Goal: Information Seeking & Learning: Learn about a topic

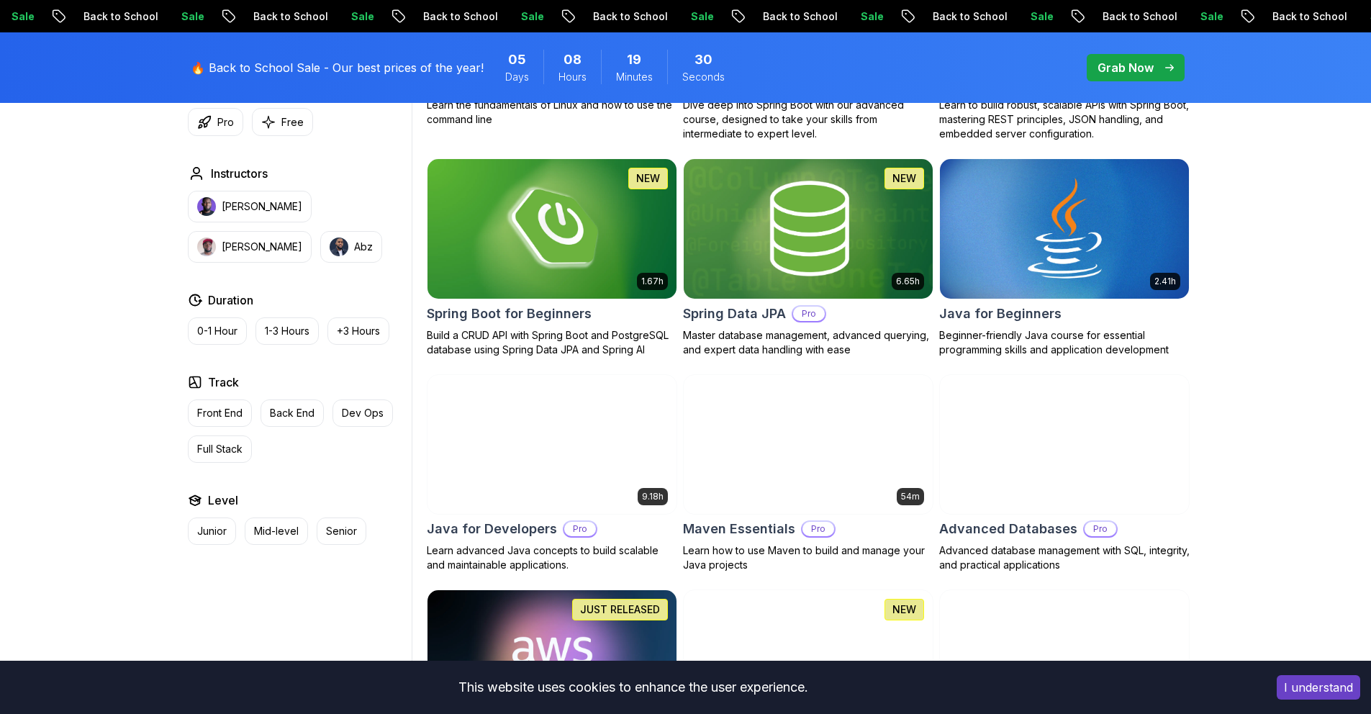
scroll to position [636, 0]
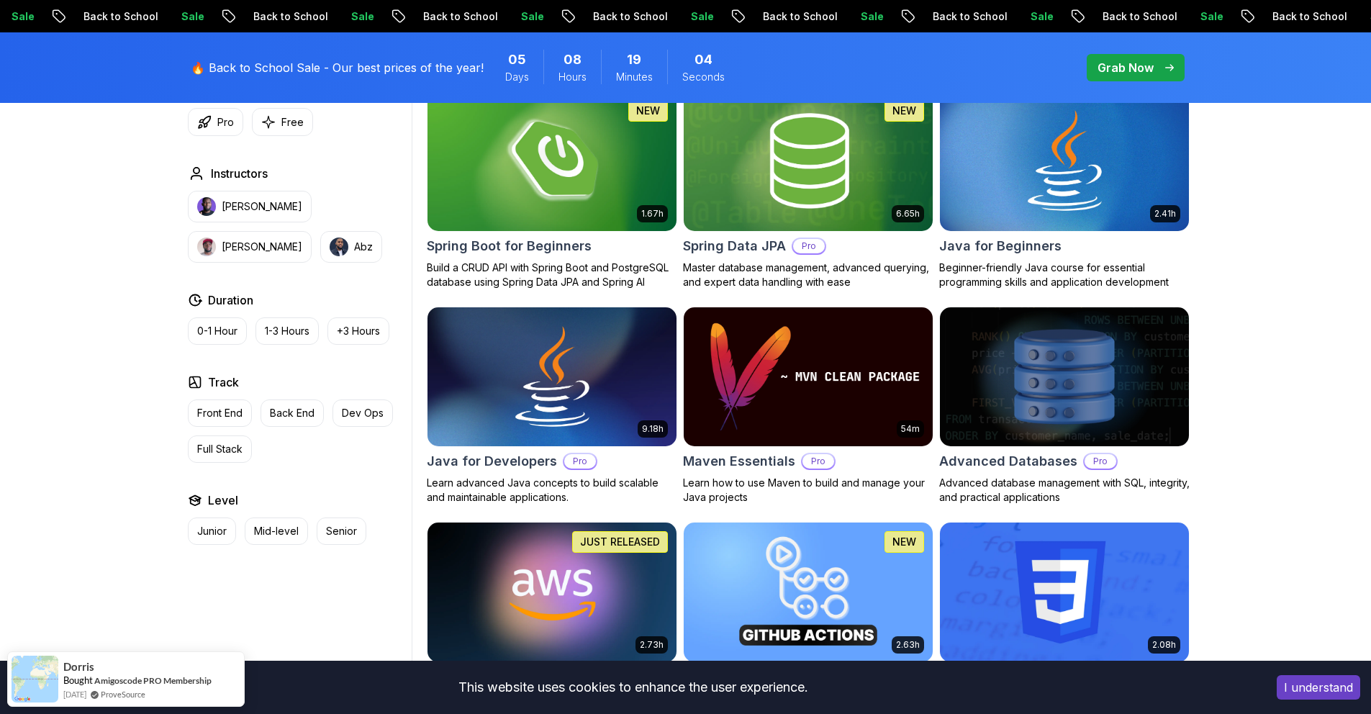
scroll to position [704, 0]
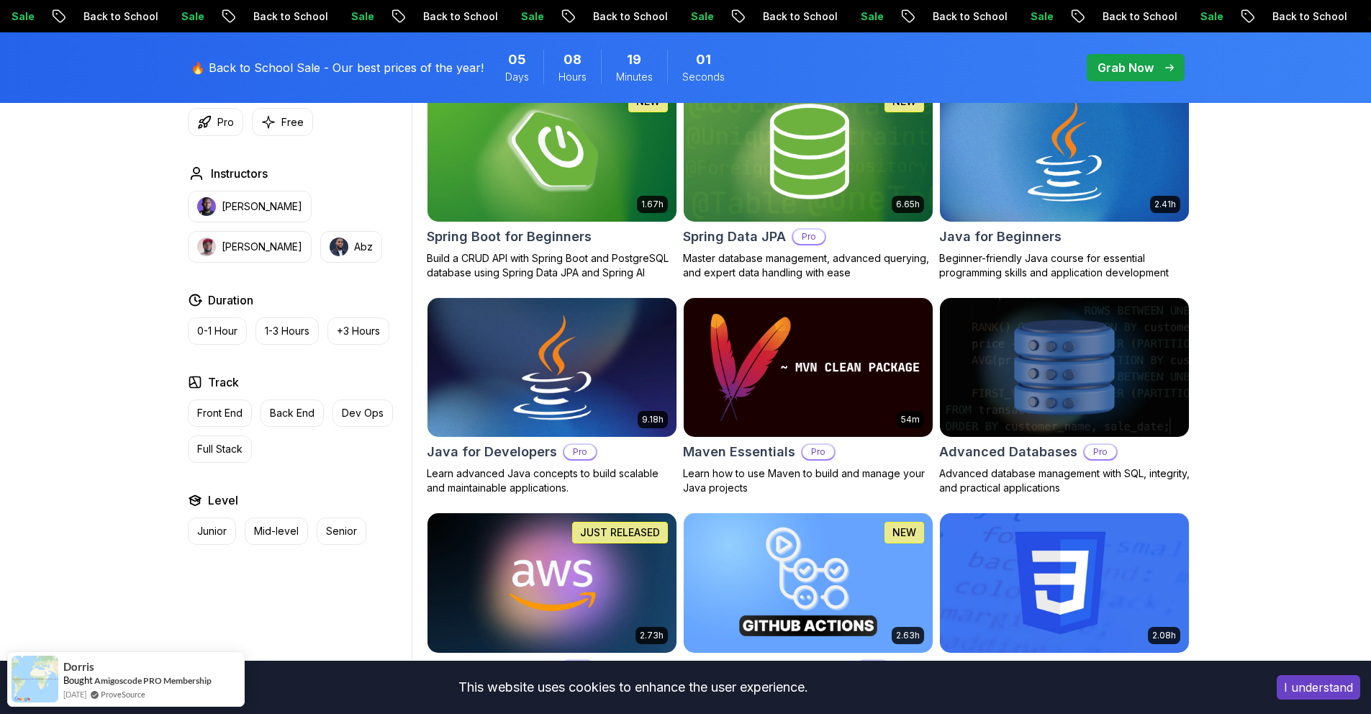
click at [592, 420] on img at bounding box center [551, 367] width 261 height 146
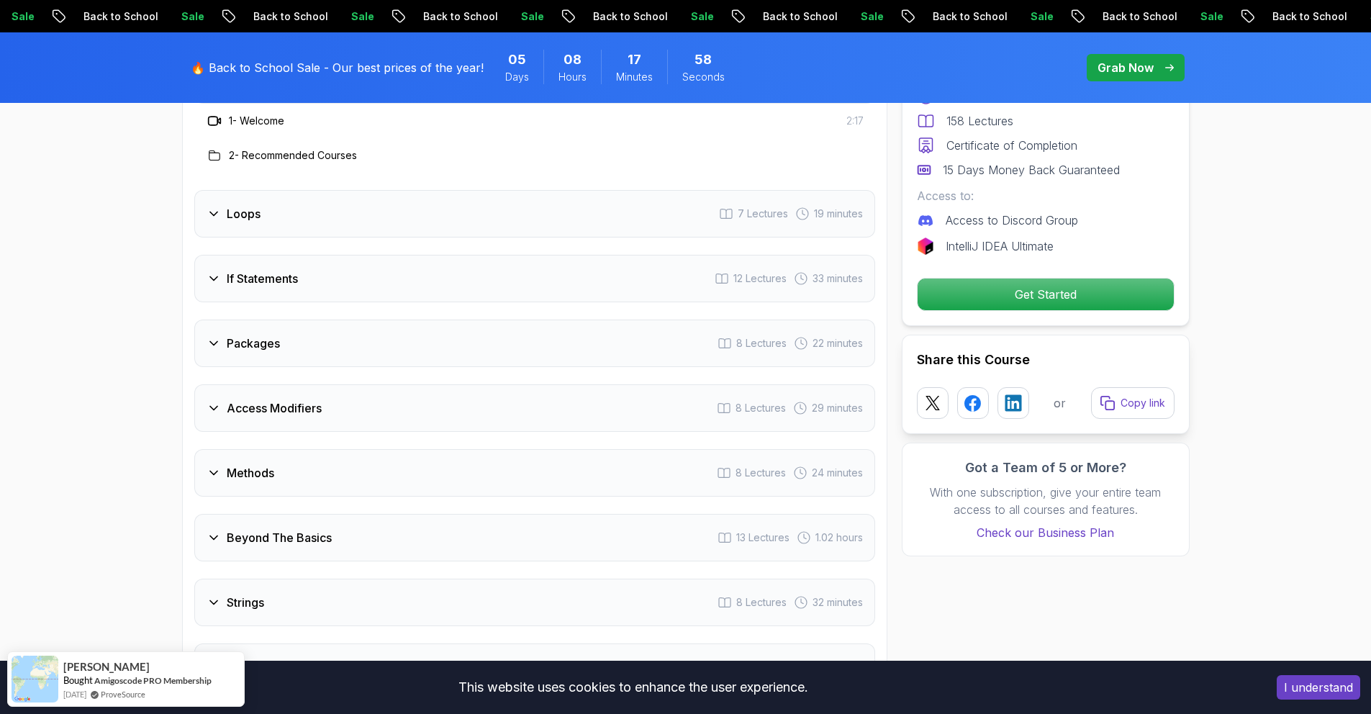
scroll to position [2076, 0]
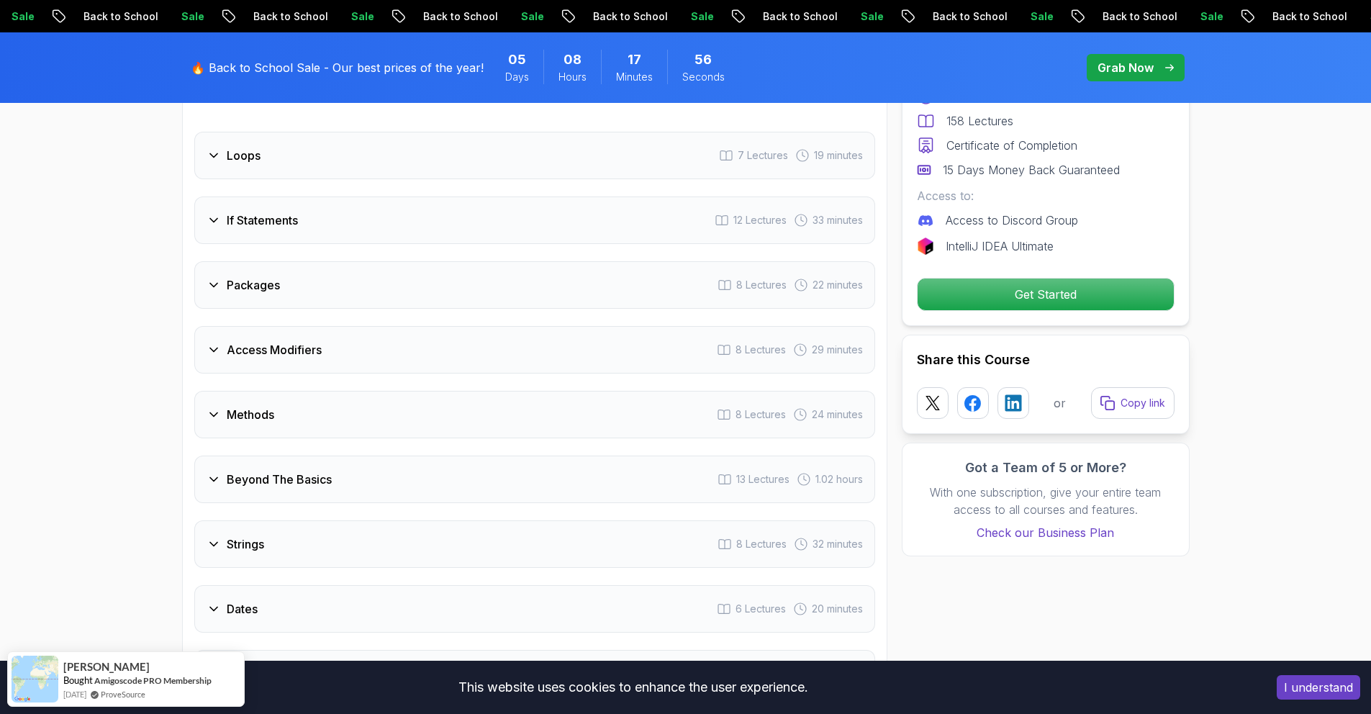
click at [217, 278] on icon at bounding box center [214, 285] width 14 height 14
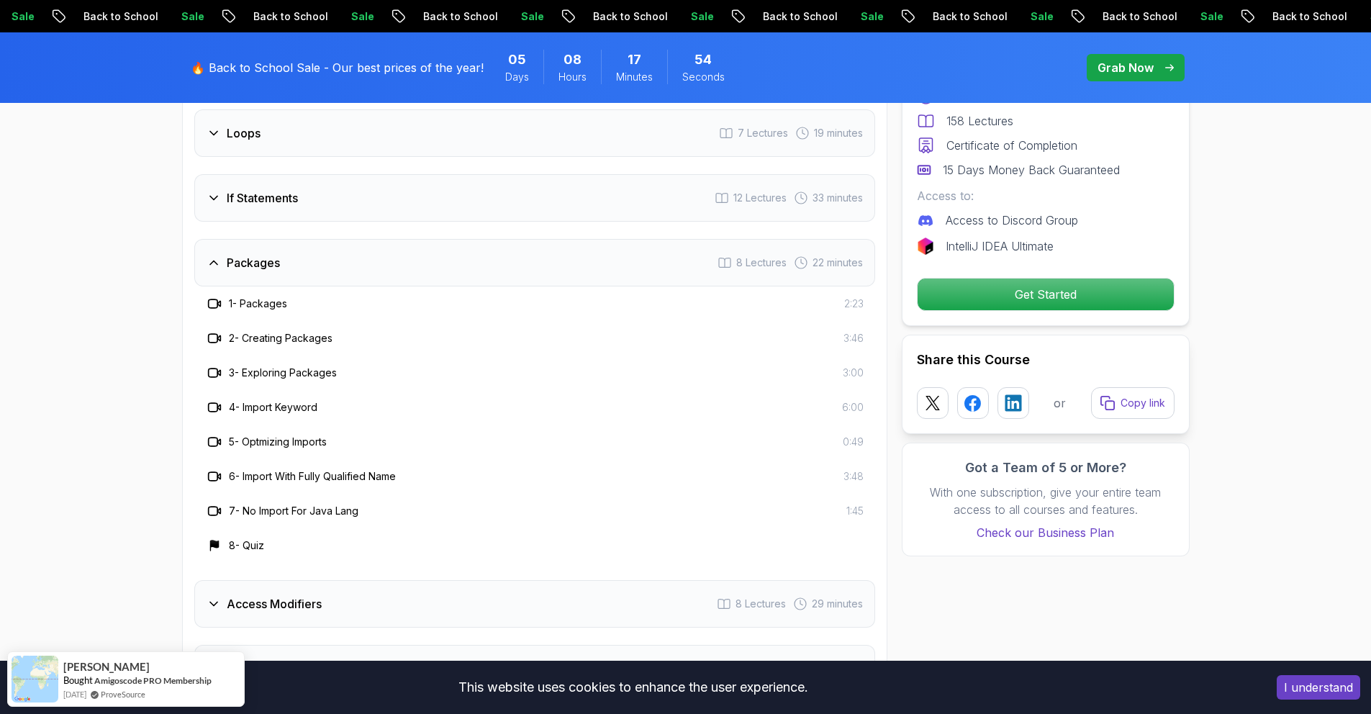
scroll to position [2038, 0]
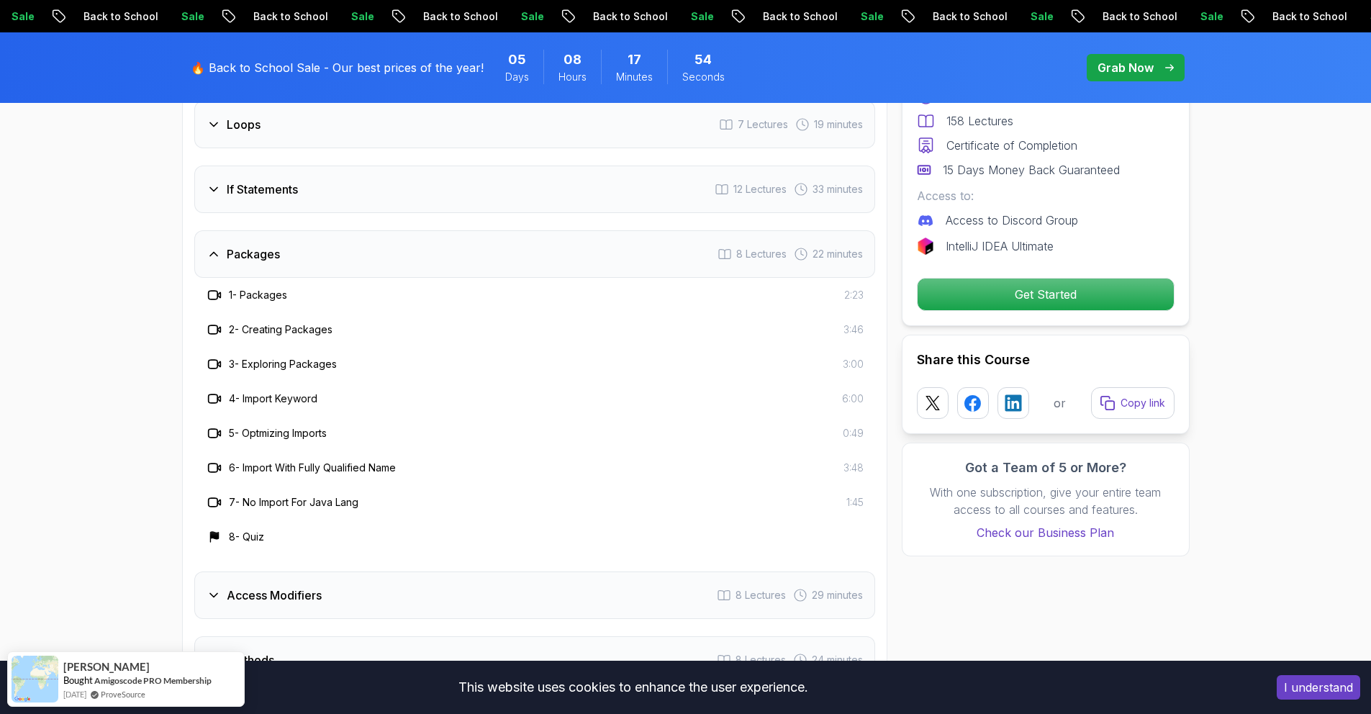
click at [218, 255] on div "Packages 8 Lectures 22 minutes" at bounding box center [534, 253] width 681 height 47
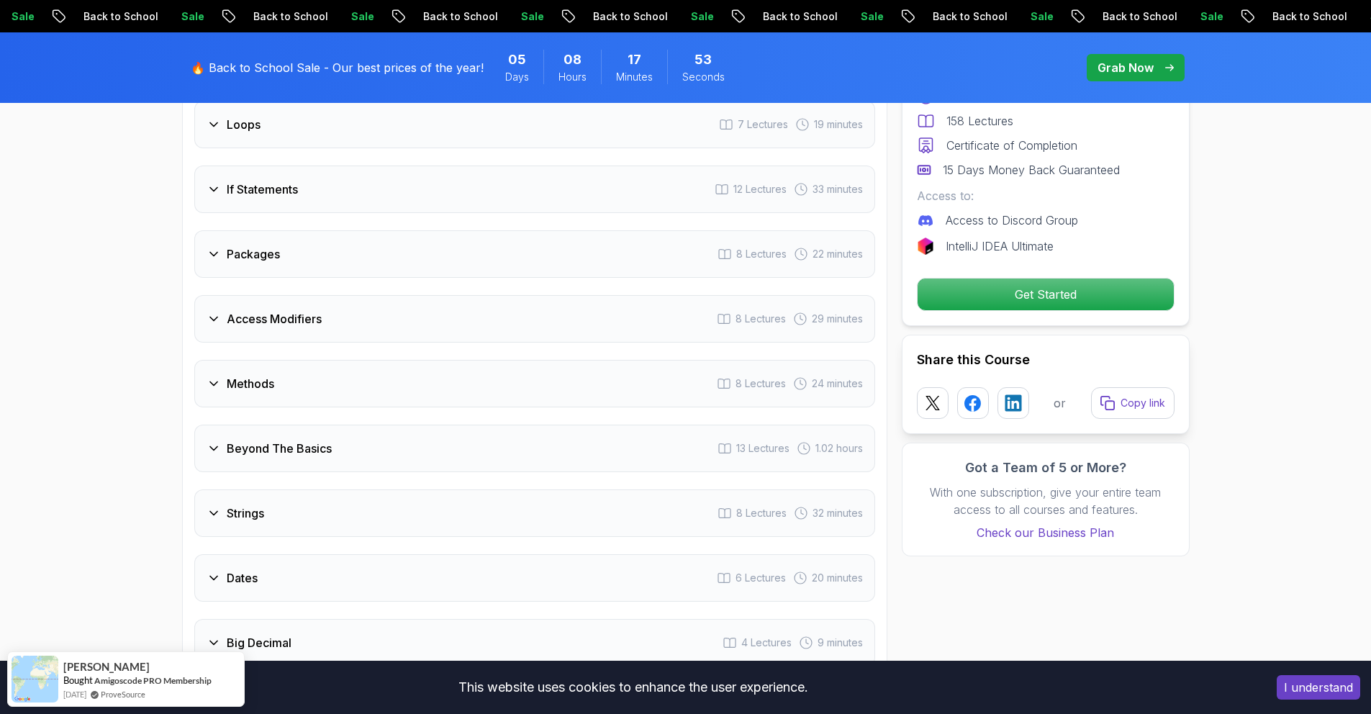
click at [220, 245] on div "Packages 8 Lectures 22 minutes" at bounding box center [534, 253] width 681 height 47
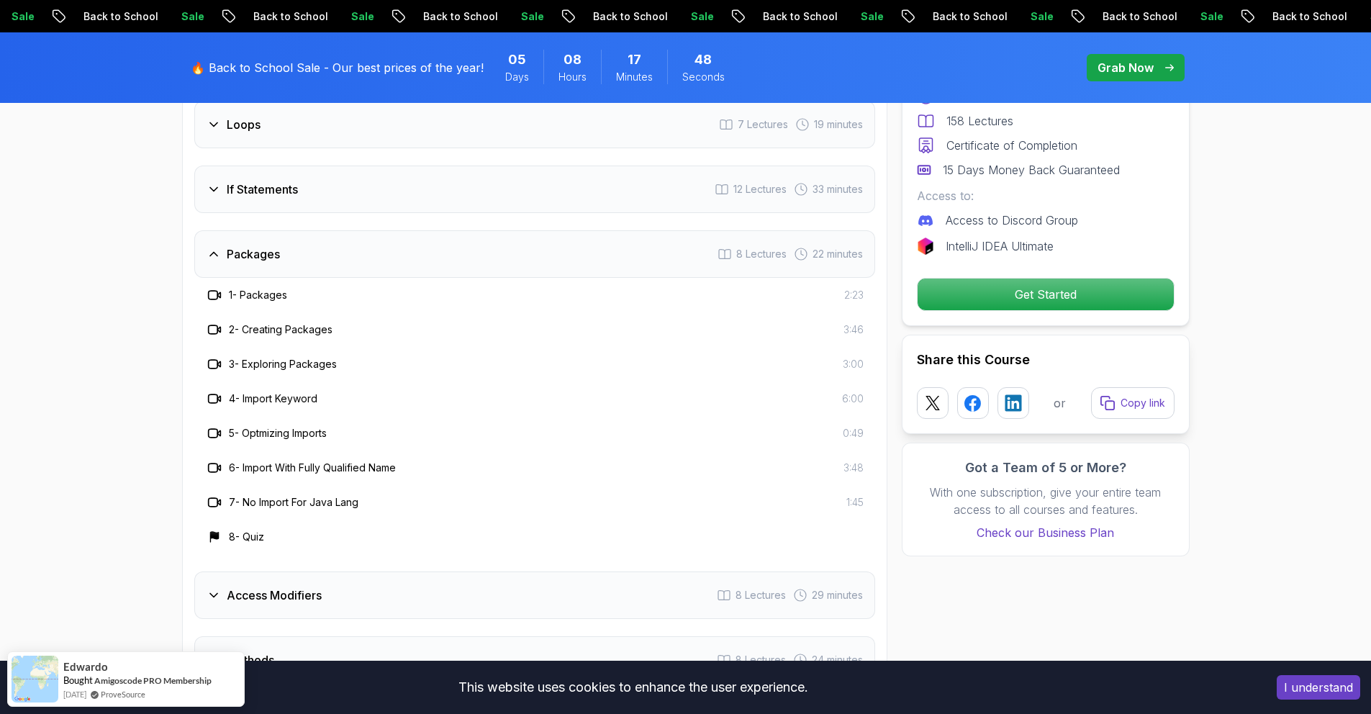
click at [220, 245] on div "Packages 8 Lectures 22 minutes" at bounding box center [534, 253] width 681 height 47
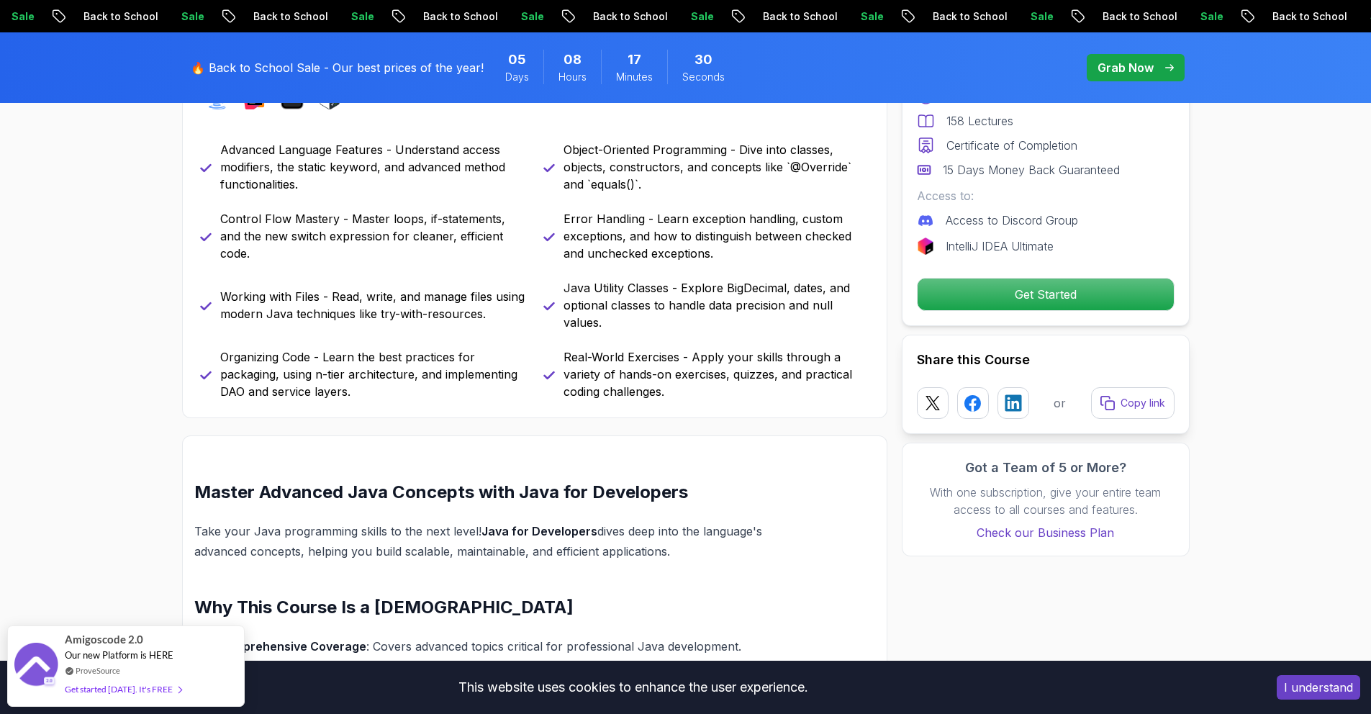
scroll to position [0, 0]
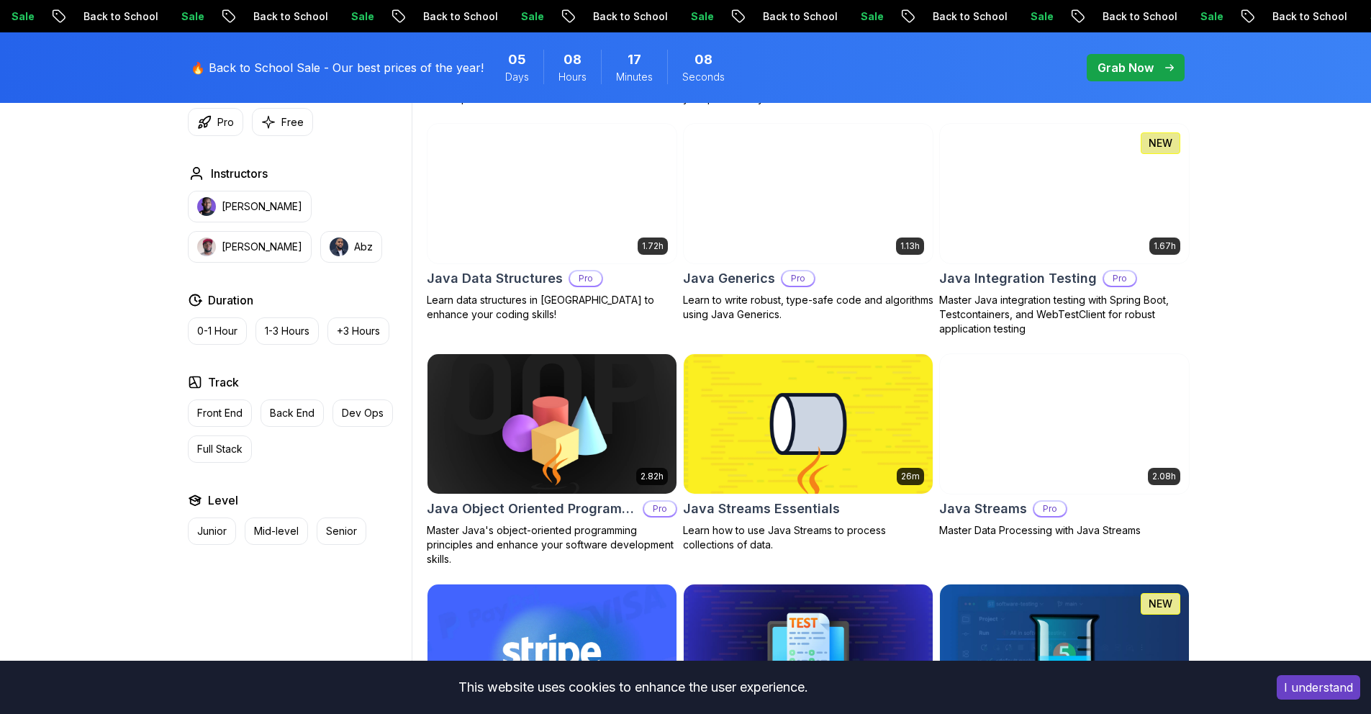
scroll to position [2032, 0]
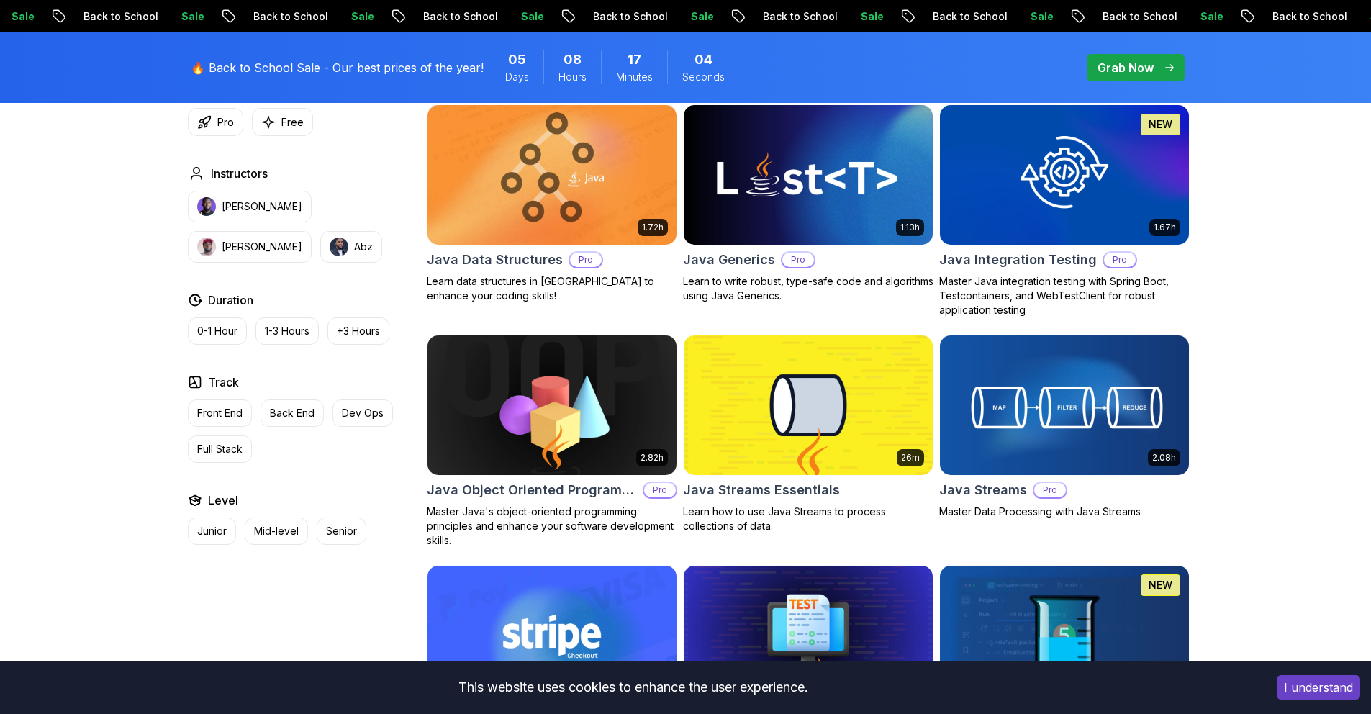
click at [619, 402] on img at bounding box center [551, 405] width 261 height 146
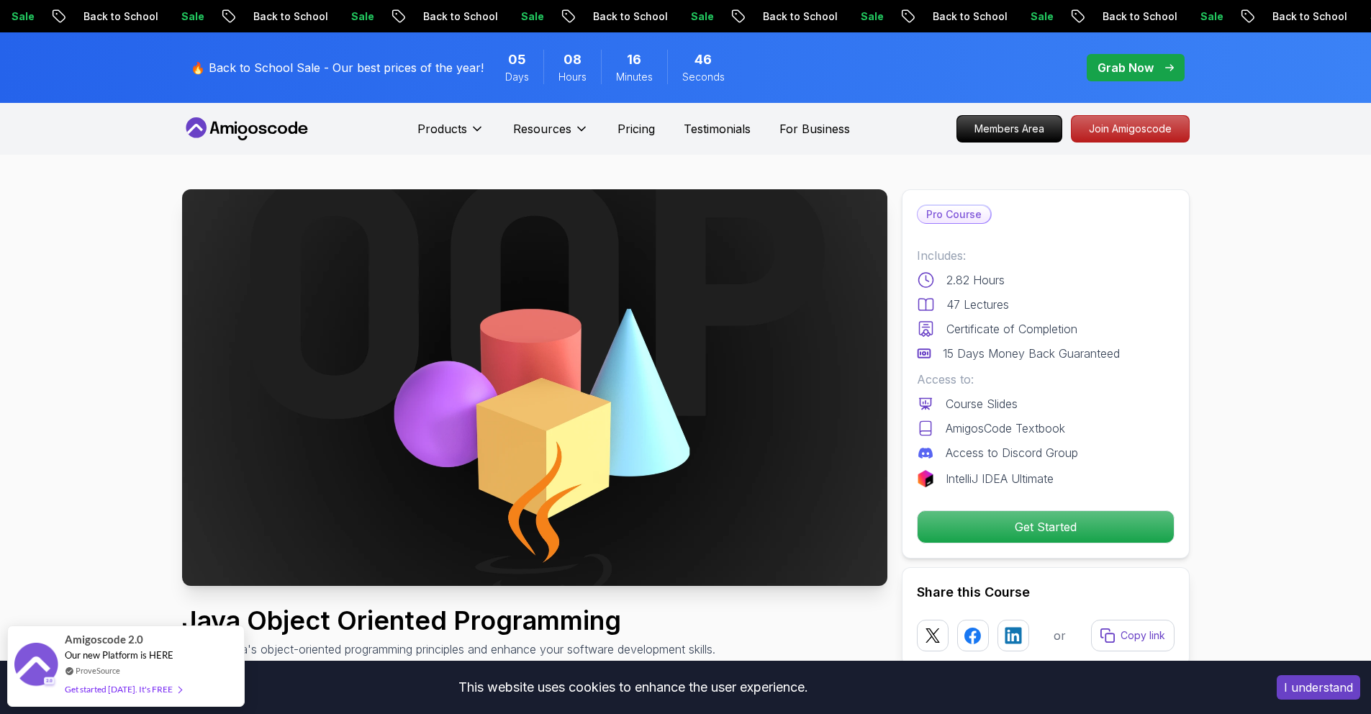
scroll to position [9, 0]
